Goal: Task Accomplishment & Management: Use online tool/utility

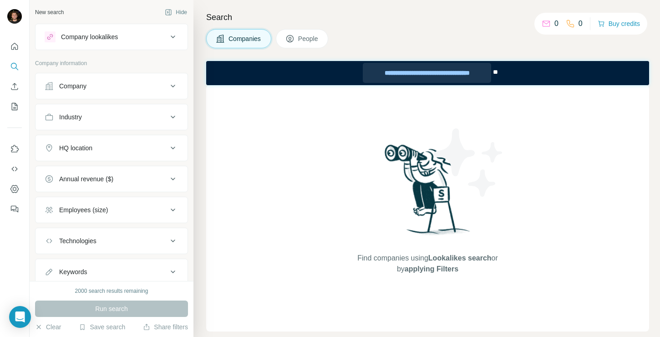
click at [432, 70] on div "**********" at bounding box center [427, 73] width 128 height 20
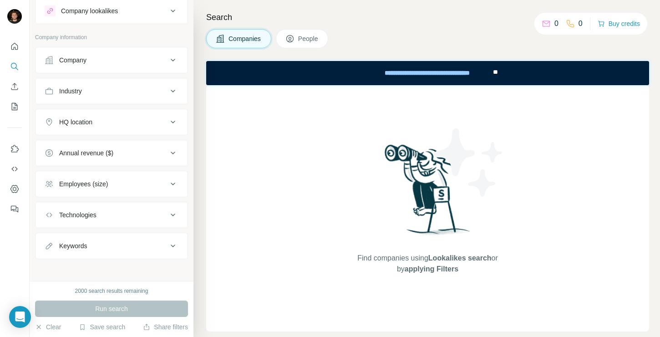
scroll to position [30, 0]
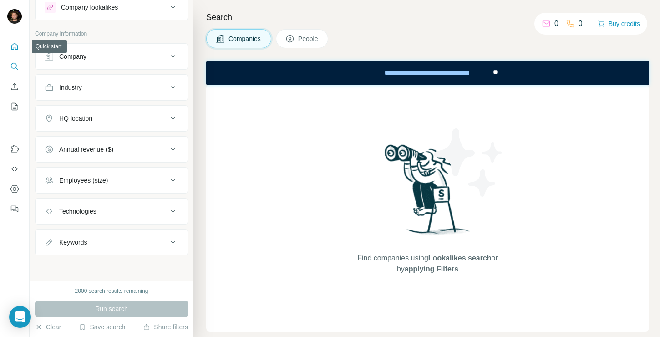
click at [13, 47] on icon "Quick start" at bounding box center [14, 46] width 9 height 9
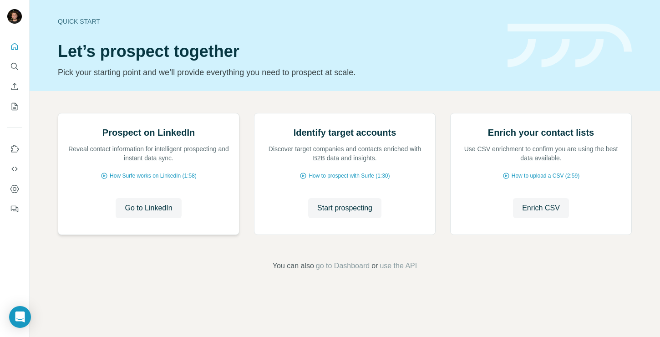
scroll to position [56, 0]
click at [15, 186] on icon "Dashboard" at bounding box center [14, 188] width 9 height 9
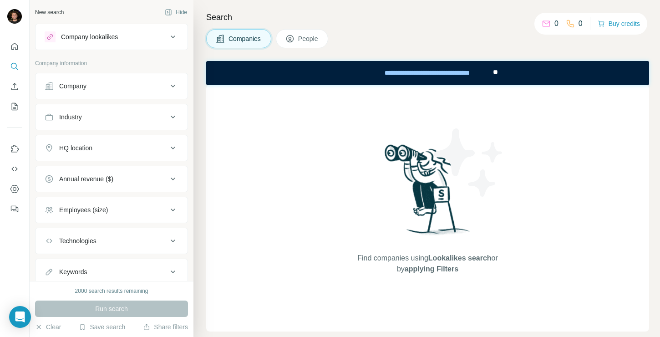
click at [114, 34] on div "Company lookalikes" at bounding box center [89, 36] width 57 height 9
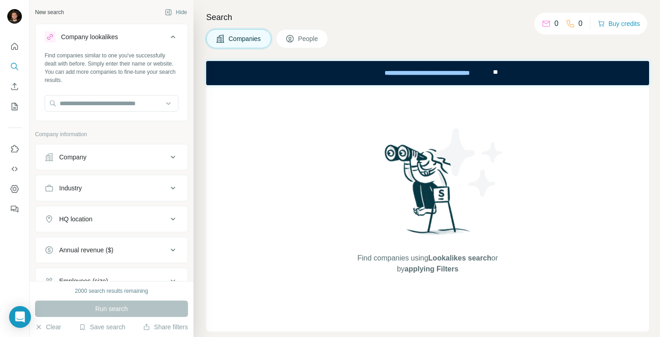
click at [118, 35] on div "Company lookalikes" at bounding box center [89, 36] width 57 height 9
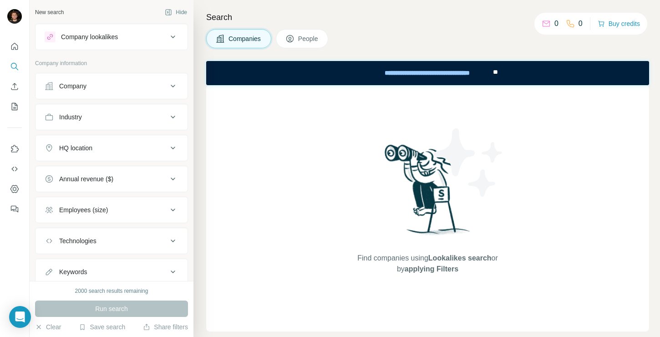
click at [125, 149] on div "HQ location" at bounding box center [106, 147] width 123 height 9
click at [125, 150] on div "HQ location" at bounding box center [106, 147] width 123 height 9
click at [141, 119] on div "Industry" at bounding box center [106, 116] width 123 height 9
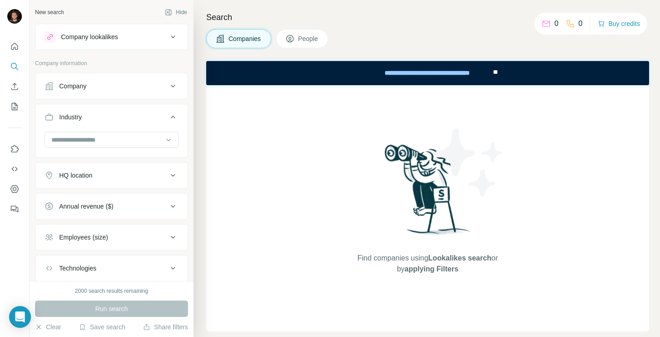
click at [141, 120] on div "Industry" at bounding box center [106, 116] width 123 height 9
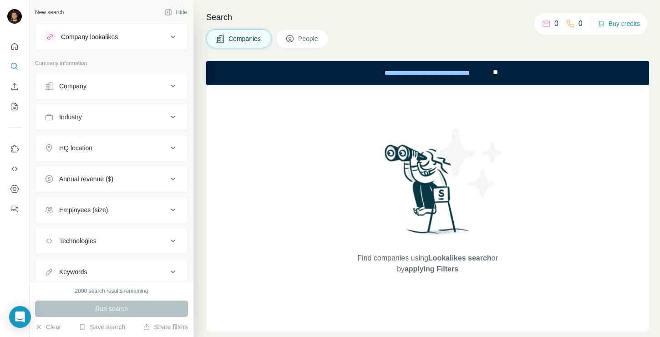
click at [158, 86] on div "Company" at bounding box center [106, 85] width 123 height 9
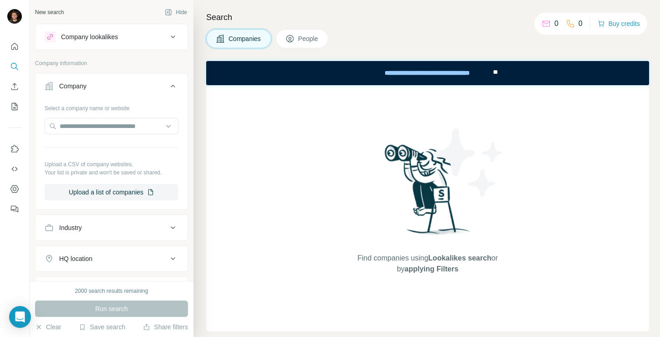
click at [158, 86] on div "Company" at bounding box center [106, 85] width 123 height 9
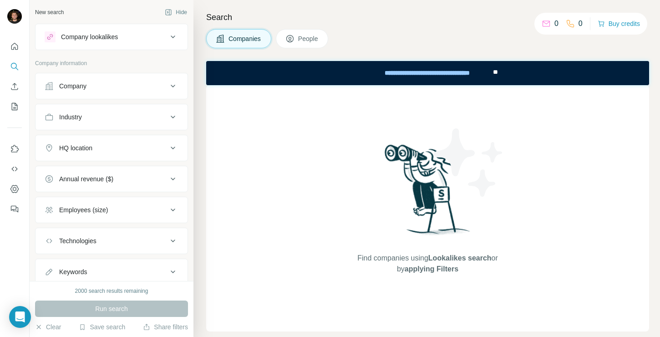
click at [554, 23] on p "0" at bounding box center [556, 23] width 4 height 11
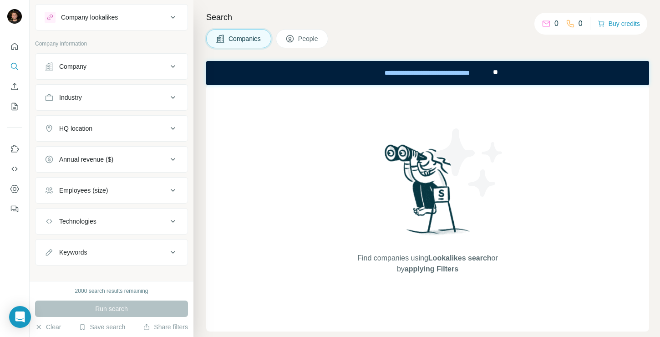
scroll to position [30, 0]
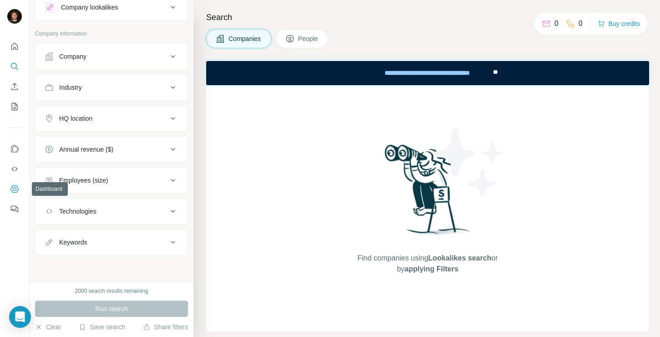
click at [14, 194] on button "Dashboard" at bounding box center [14, 189] width 15 height 16
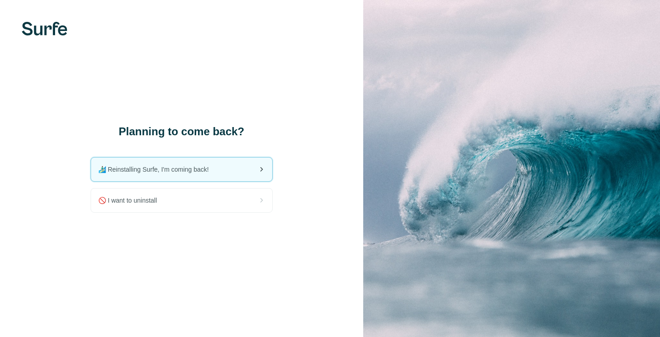
click at [186, 172] on span "🏄🏻‍♂️ Reinstalling Surfe, I'm coming back!" at bounding box center [157, 169] width 118 height 9
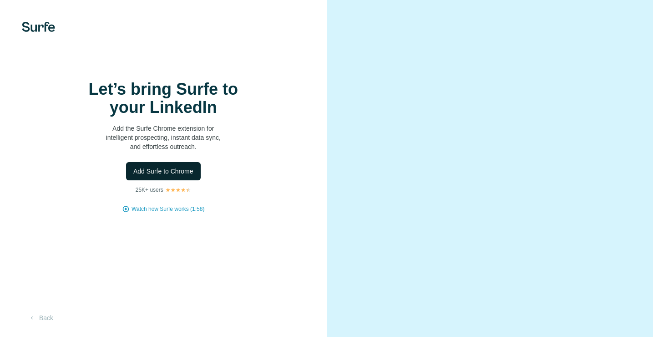
click at [160, 176] on span "Add Surfe to Chrome" at bounding box center [163, 171] width 60 height 9
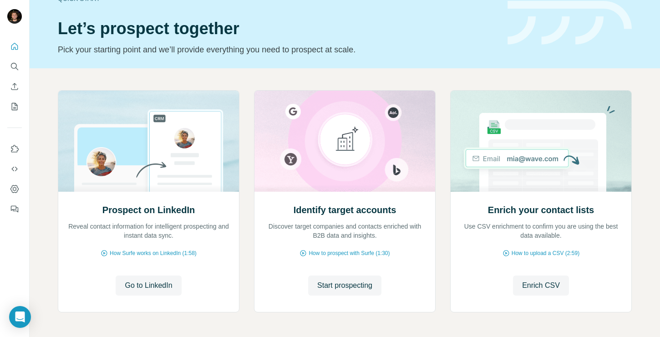
scroll to position [56, 0]
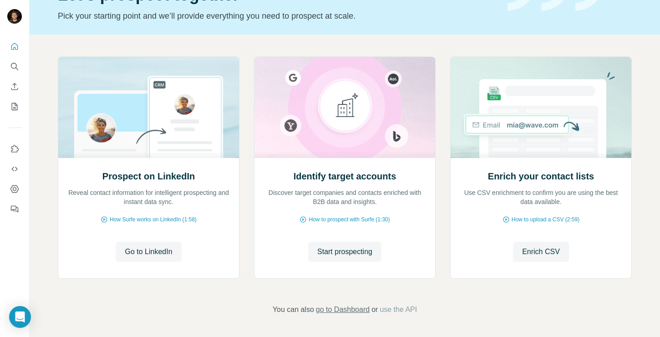
click at [333, 309] on span "go to Dashboard" at bounding box center [343, 309] width 54 height 11
